Goal: Check status: Check status

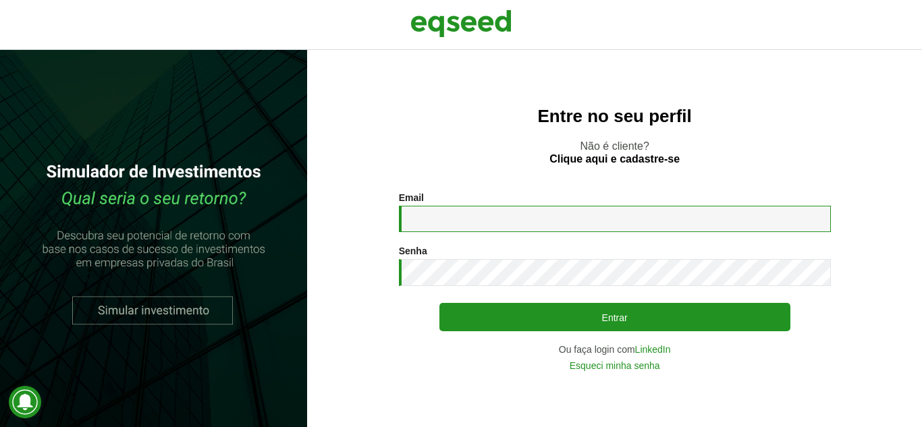
type input "**********"
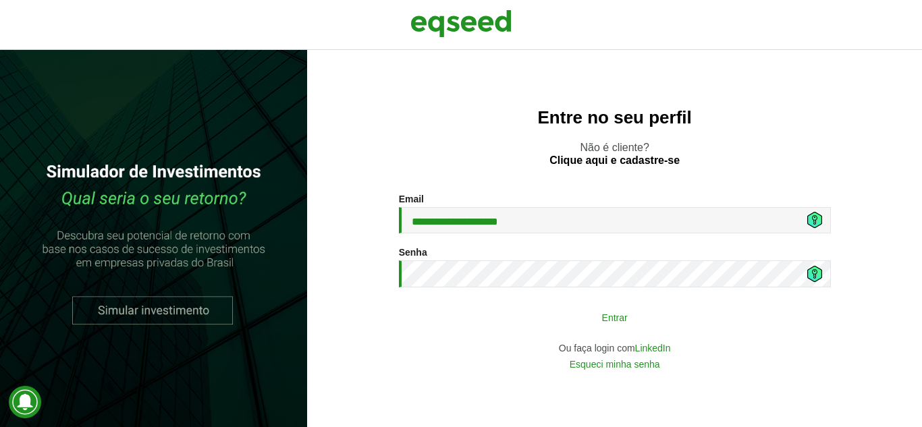
click at [587, 317] on button "Entrar" at bounding box center [614, 317] width 351 height 26
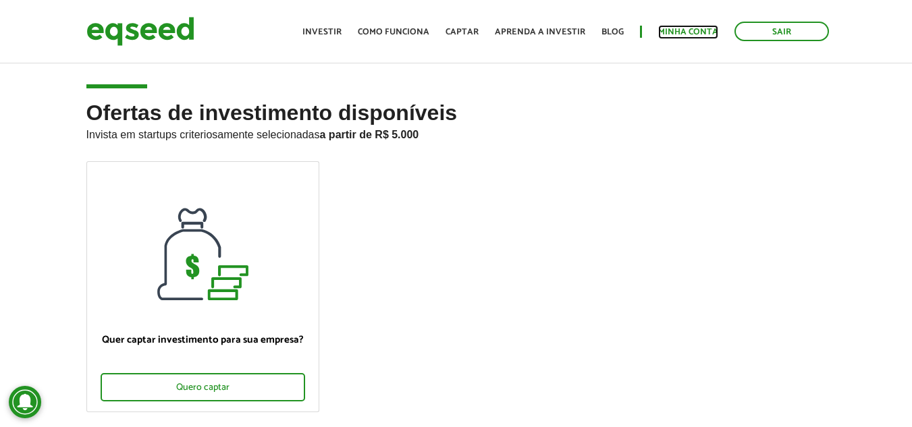
click at [689, 32] on link "Minha conta" at bounding box center [688, 32] width 60 height 9
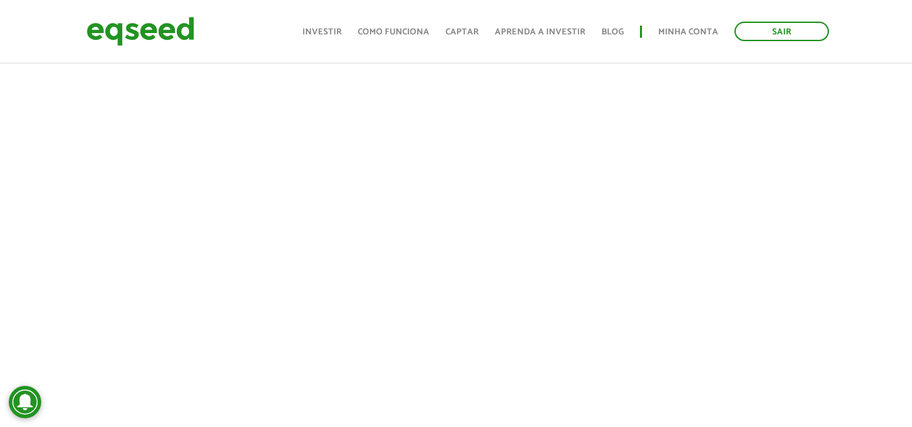
scroll to position [270, 0]
